Goal: Information Seeking & Learning: Learn about a topic

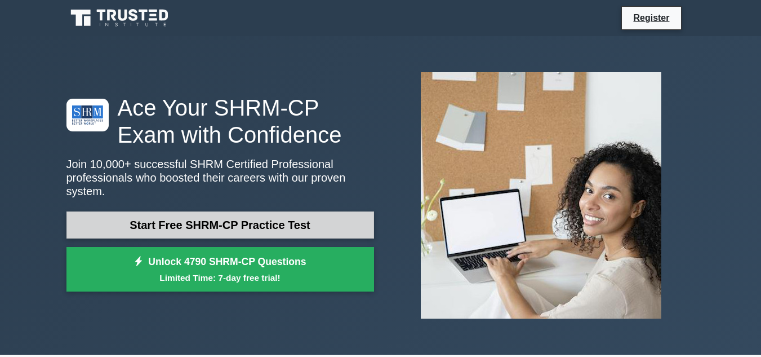
click at [297, 217] on link "Start Free SHRM-CP Practice Test" at bounding box center [221, 224] width 308 height 27
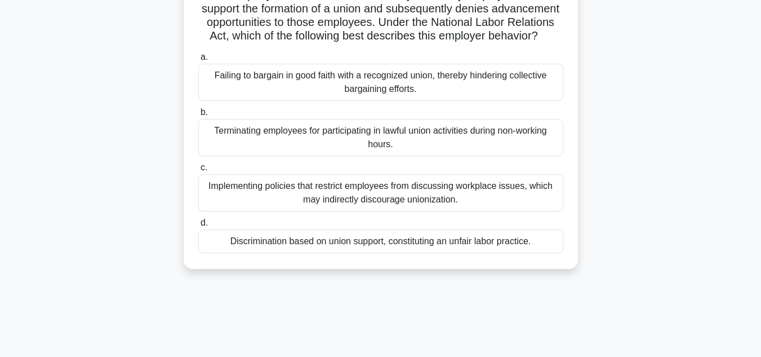
scroll to position [113, 0]
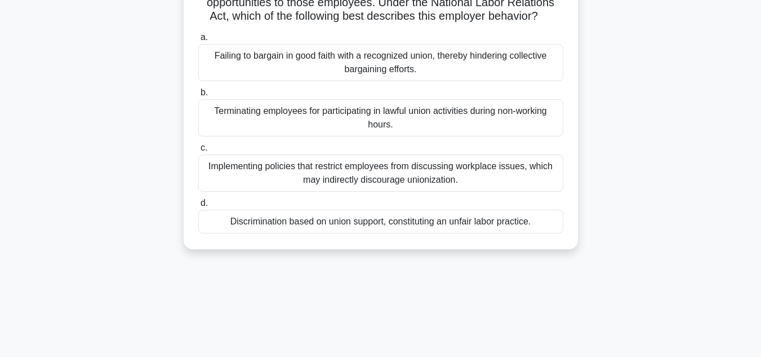
click at [371, 233] on div "Discrimination based on union support, constituting an unfair labor practice." at bounding box center [380, 222] width 365 height 24
click at [198, 207] on input "d. Discrimination based on union support, constituting an unfair labor practice." at bounding box center [198, 203] width 0 height 7
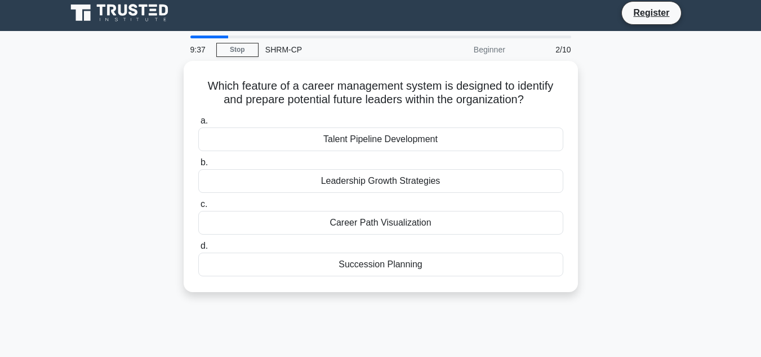
scroll to position [0, 0]
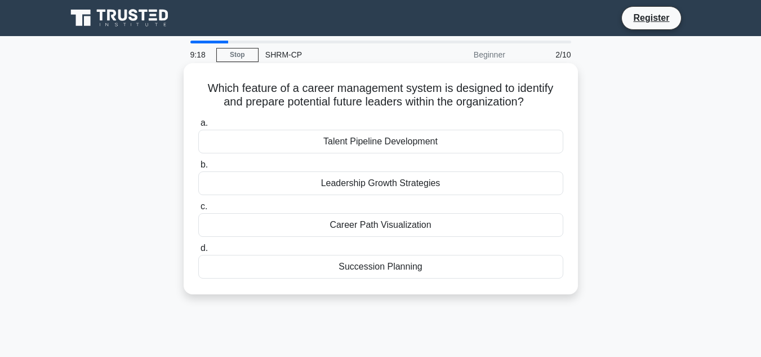
click at [368, 149] on div "Talent Pipeline Development" at bounding box center [380, 142] width 365 height 24
click at [198, 127] on input "a. Talent Pipeline Development" at bounding box center [198, 122] width 0 height 7
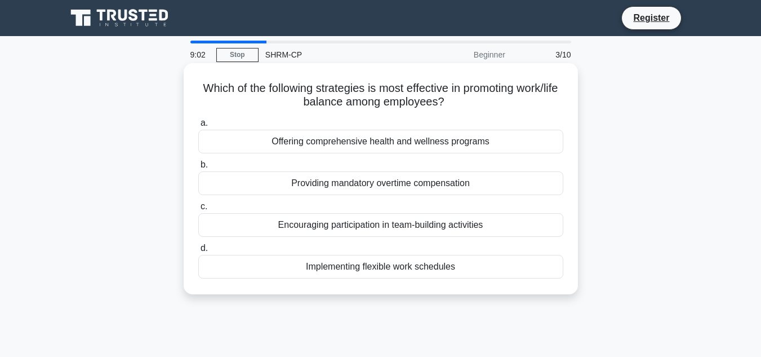
click at [369, 272] on div "Implementing flexible work schedules" at bounding box center [380, 267] width 365 height 24
click at [198, 252] on input "d. Implementing flexible work schedules" at bounding box center [198, 248] width 0 height 7
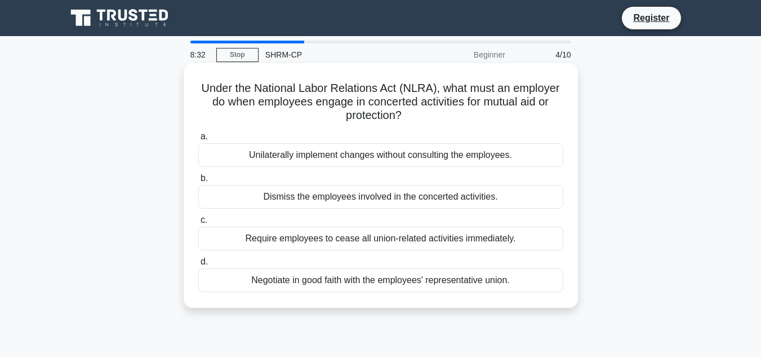
click at [390, 281] on div "Negotiate in good faith with the employees' representative union." at bounding box center [380, 280] width 365 height 24
click at [198, 265] on input "d. Negotiate in good faith with the employees' representative union." at bounding box center [198, 261] width 0 height 7
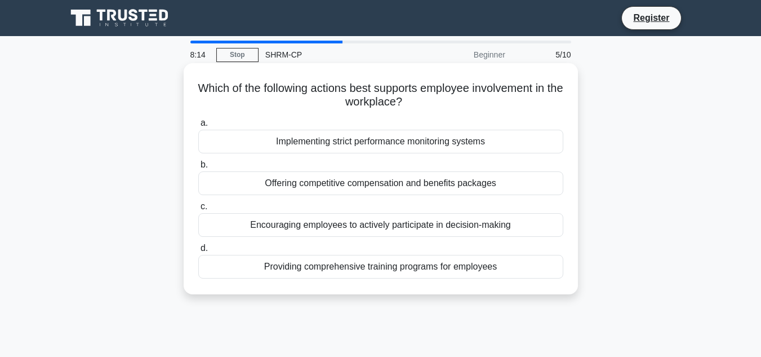
click at [373, 187] on div "Offering competitive compensation and benefits packages" at bounding box center [380, 183] width 365 height 24
click at [198, 169] on input "b. Offering competitive compensation and benefits packages" at bounding box center [198, 164] width 0 height 7
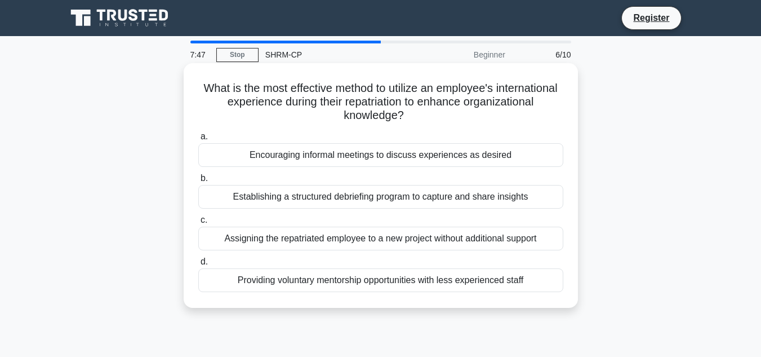
click at [357, 200] on div "Establishing a structured debriefing program to capture and share insights" at bounding box center [380, 197] width 365 height 24
click at [198, 182] on input "b. Establishing a structured debriefing program to capture and share insights" at bounding box center [198, 178] width 0 height 7
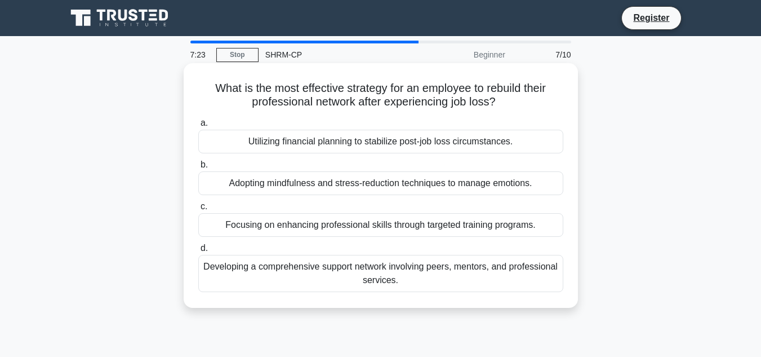
click at [513, 271] on div "Developing a comprehensive support network involving peers, mentors, and profes…" at bounding box center [380, 273] width 365 height 37
click at [198, 252] on input "d. Developing a comprehensive support network involving peers, mentors, and pro…" at bounding box center [198, 248] width 0 height 7
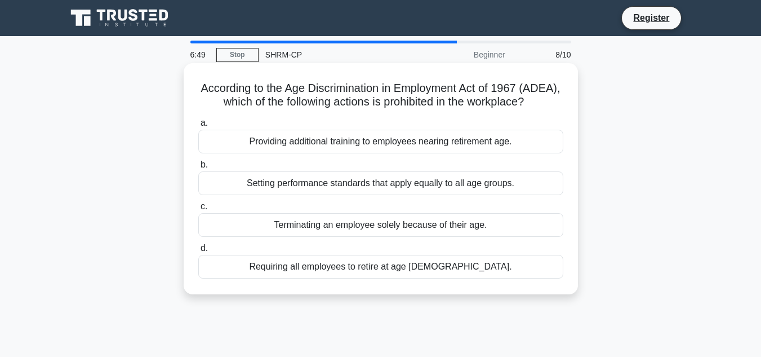
click at [397, 278] on div "Requiring all employees to retire at age [DEMOGRAPHIC_DATA]." at bounding box center [380, 267] width 365 height 24
click at [198, 252] on input "d. Requiring all employees to retire at age [DEMOGRAPHIC_DATA]." at bounding box center [198, 248] width 0 height 7
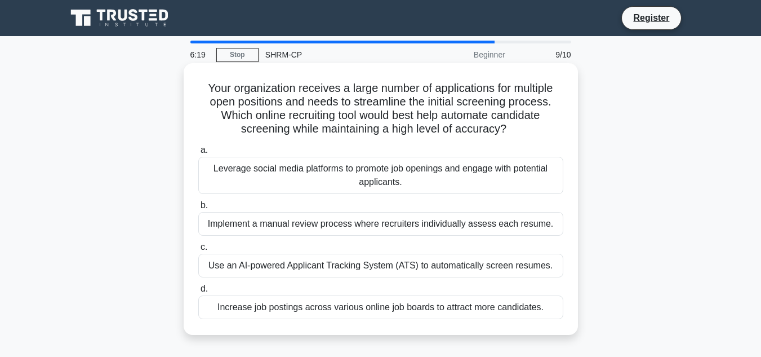
click at [516, 263] on div "Use an AI-powered Applicant Tracking System (ATS) to automatically screen resum…" at bounding box center [380, 266] width 365 height 24
click at [198, 251] on input "c. Use an AI-powered Applicant Tracking System (ATS) to automatically screen re…" at bounding box center [198, 246] width 0 height 7
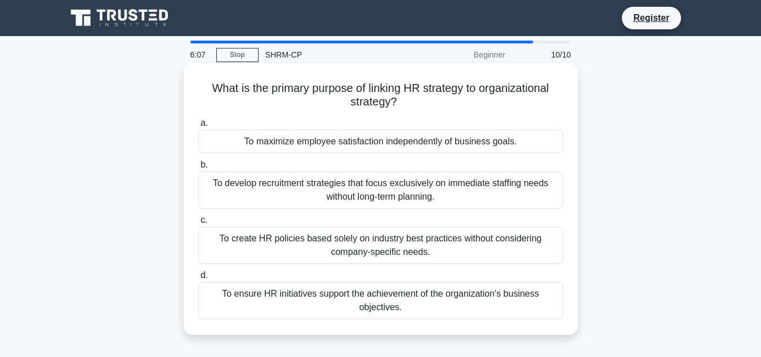
click at [452, 299] on div "To ensure HR initiatives support the achievement of the organization's business…" at bounding box center [380, 300] width 365 height 37
click at [198, 279] on input "d. To ensure HR initiatives support the achievement of the organization's busin…" at bounding box center [198, 275] width 0 height 7
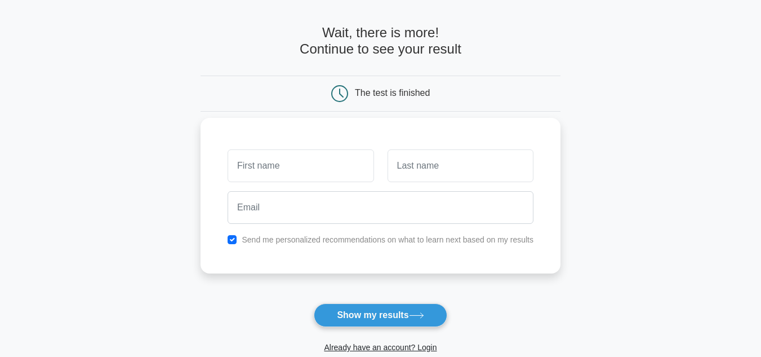
scroll to position [56, 0]
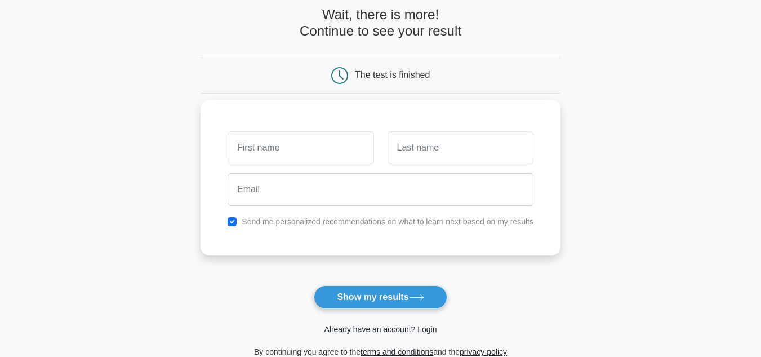
click at [304, 123] on div "Send me personalized recommendations on what to learn next based on my results" at bounding box center [381, 178] width 360 height 156
click at [307, 139] on input "text" at bounding box center [301, 147] width 146 height 33
type input "Thomas"
click at [422, 158] on input "text" at bounding box center [461, 147] width 146 height 33
type input "Kirkindoll"
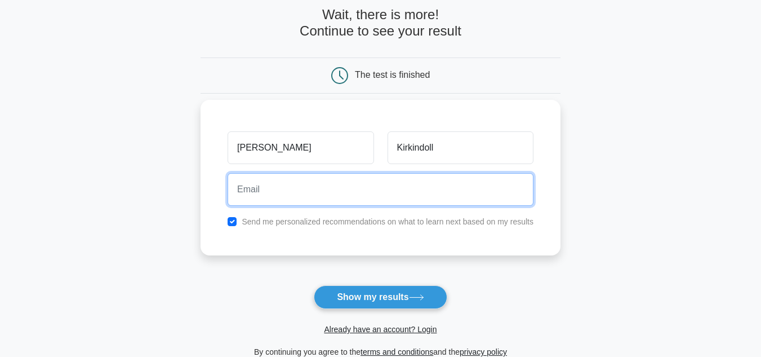
click at [391, 194] on input "email" at bounding box center [381, 189] width 306 height 33
type input "tholtk7@gmail.com"
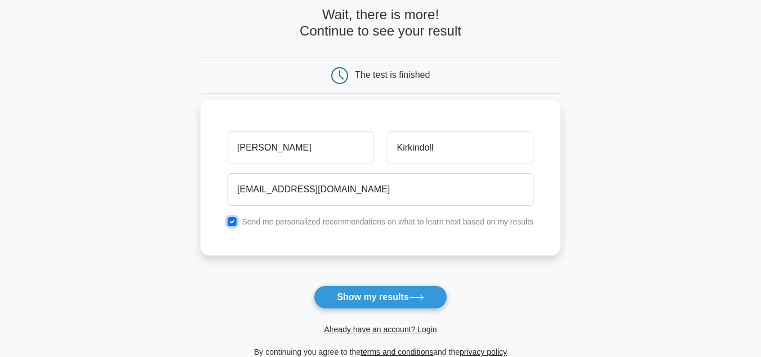
click at [231, 223] on input "checkbox" at bounding box center [232, 221] width 9 height 9
checkbox input "false"
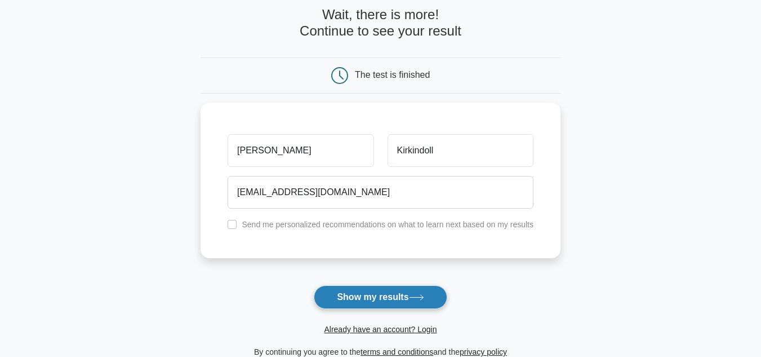
click at [393, 304] on button "Show my results" at bounding box center [380, 297] width 133 height 24
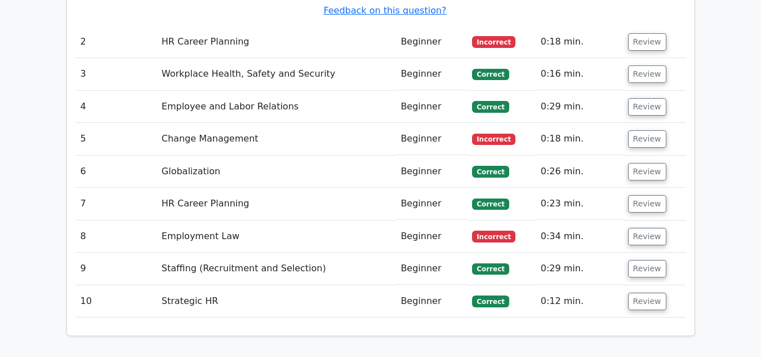
scroll to position [1465, 0]
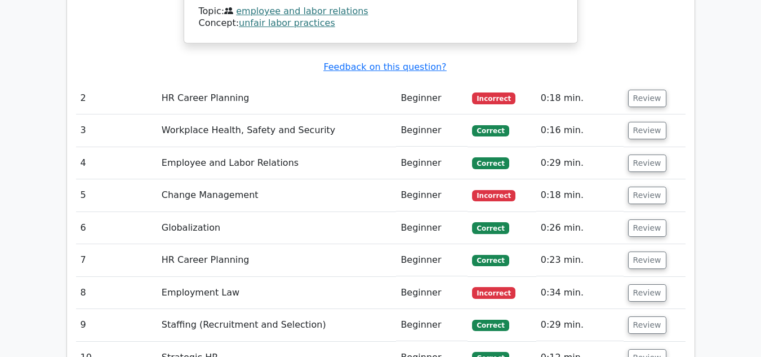
drag, startPoint x: 223, startPoint y: 232, endPoint x: 399, endPoint y: 282, distance: 183.0
click at [232, 277] on td "Employment Law" at bounding box center [277, 293] width 240 height 32
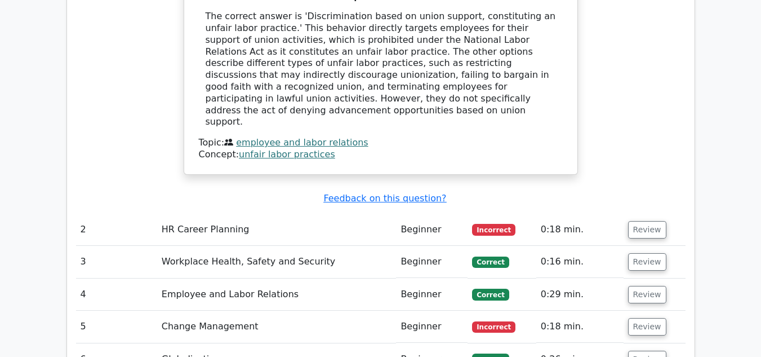
scroll to position [1353, 0]
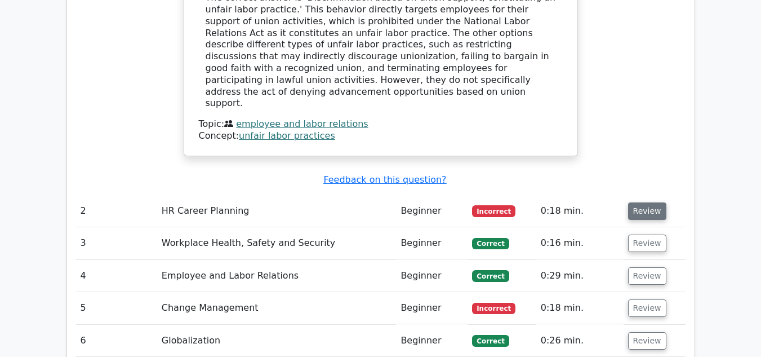
click at [648, 202] on button "Review" at bounding box center [647, 210] width 38 height 17
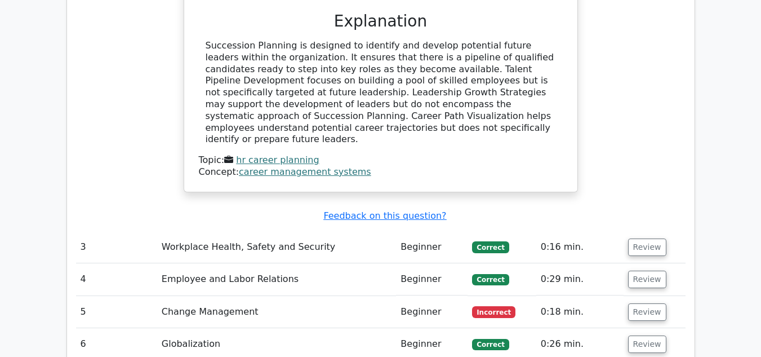
scroll to position [1803, 0]
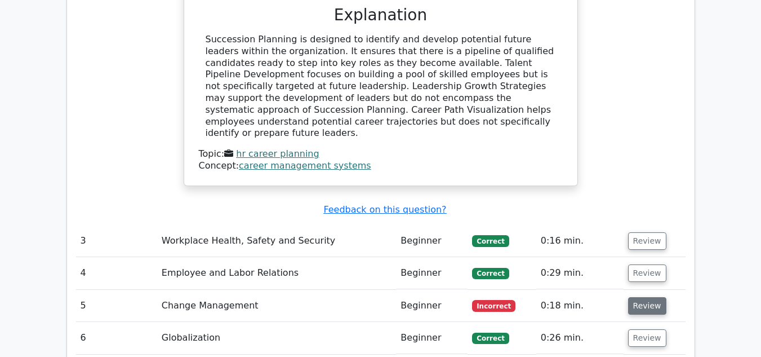
click at [650, 297] on button "Review" at bounding box center [647, 305] width 38 height 17
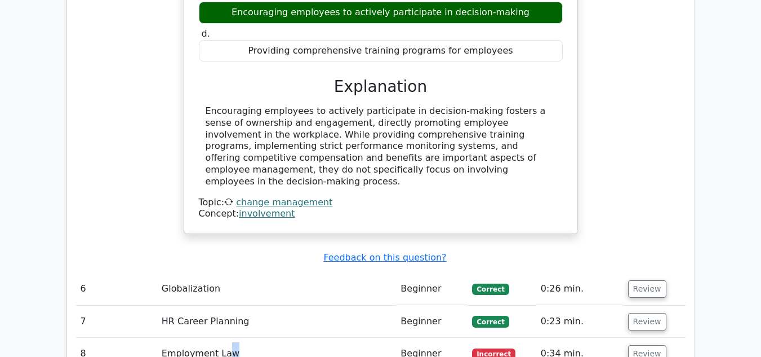
scroll to position [2311, 0]
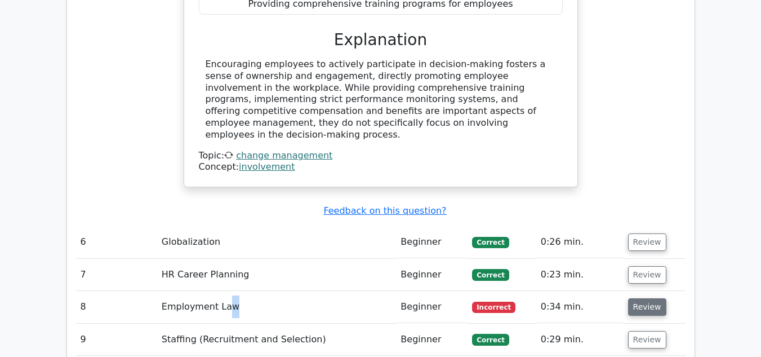
click at [644, 298] on button "Review" at bounding box center [647, 306] width 38 height 17
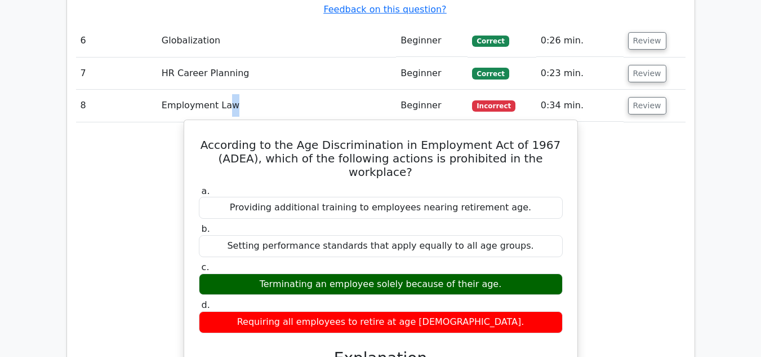
scroll to position [2536, 0]
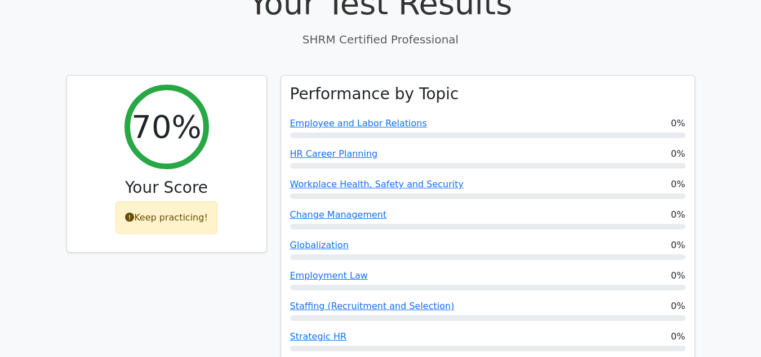
scroll to position [282, 0]
